Goal: Task Accomplishment & Management: Use online tool/utility

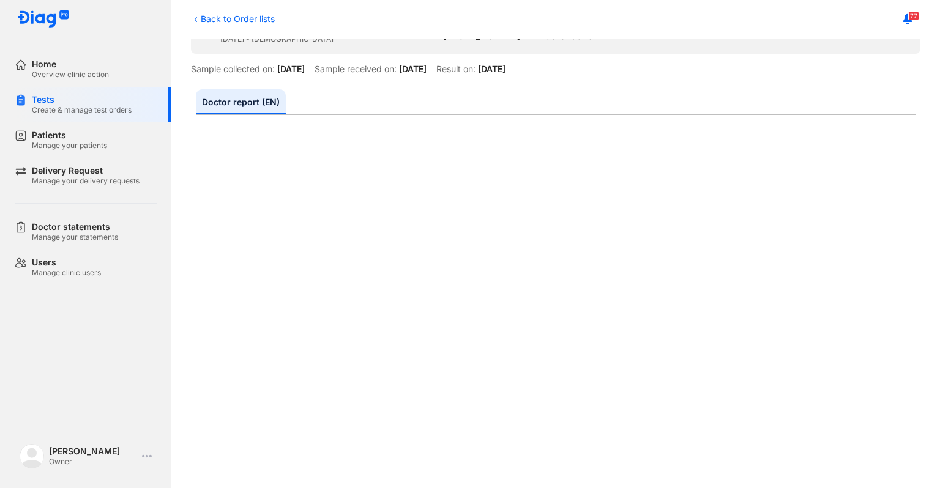
scroll to position [88, 0]
click at [43, 119] on div "Tests Create & manage test orders" at bounding box center [93, 104] width 157 height 35
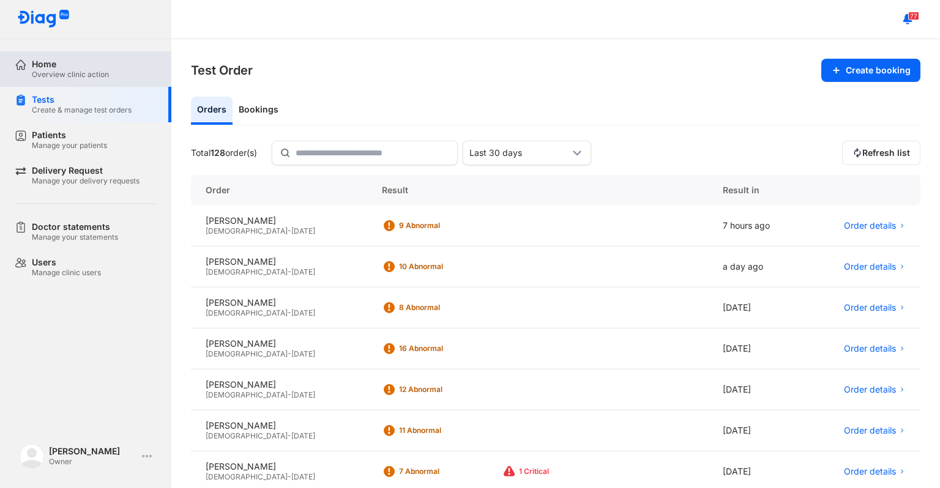
click at [53, 67] on div "Home" at bounding box center [70, 64] width 77 height 11
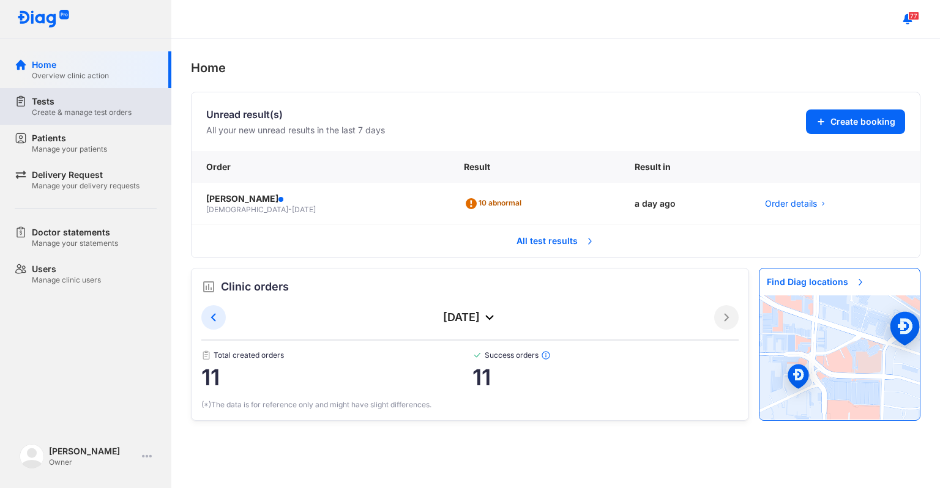
click at [73, 110] on div "Create & manage test orders" at bounding box center [82, 113] width 100 height 10
